Goal: Task Accomplishment & Management: Manage account settings

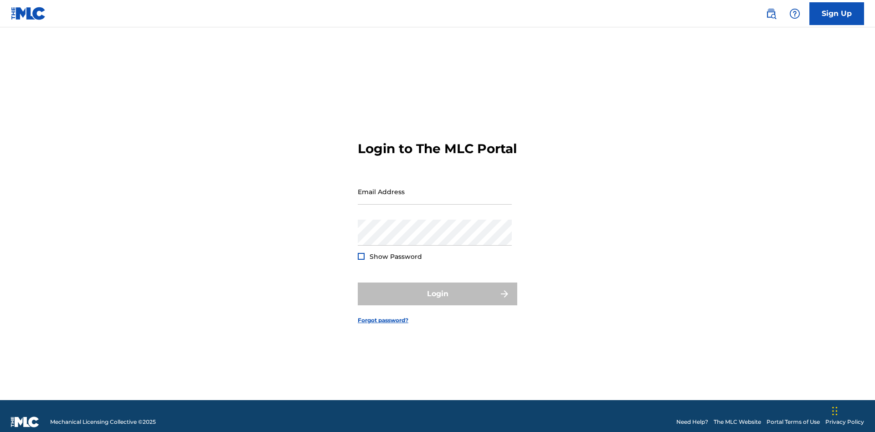
scroll to position [12, 0]
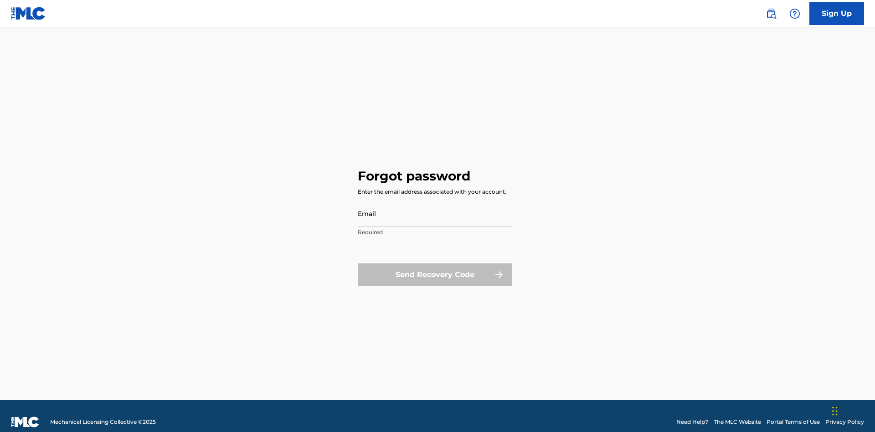
scroll to position [12, 0]
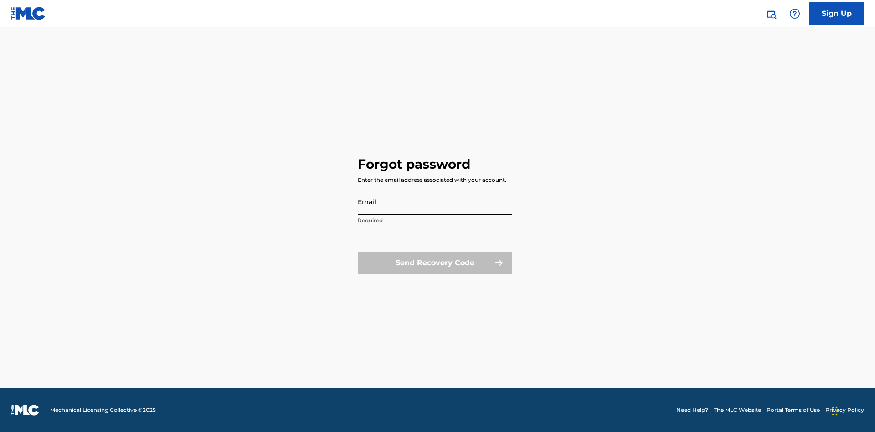
click at [435, 201] on input "Email" at bounding box center [435, 202] width 154 height 26
type input "66375179-3ffc-4914-b887-3987c3007b8a@mailslurp.net"
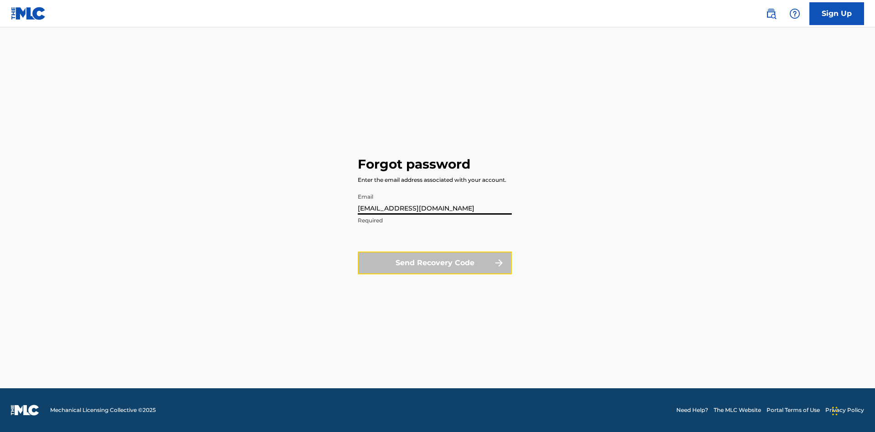
click at [435, 263] on button "Send Recovery Code" at bounding box center [435, 263] width 154 height 23
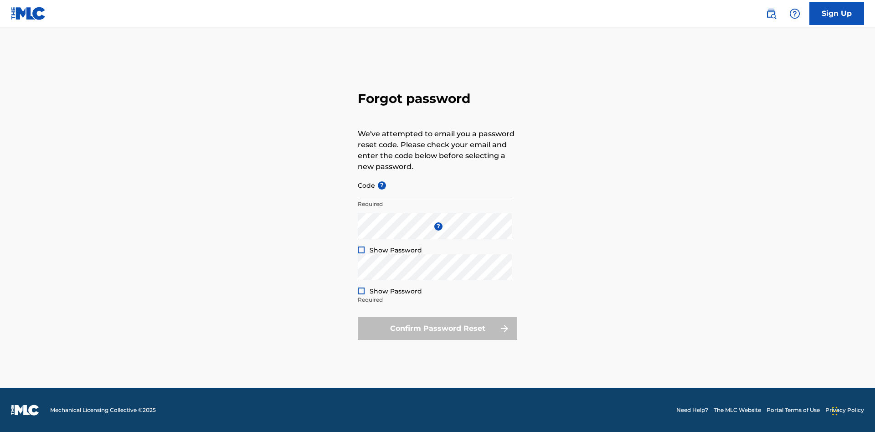
click at [435, 185] on input "Code ?" at bounding box center [435, 185] width 154 height 26
type input "FP_9a60f822db29128df095b8c4c63a"
